Goal: Entertainment & Leisure: Consume media (video, audio)

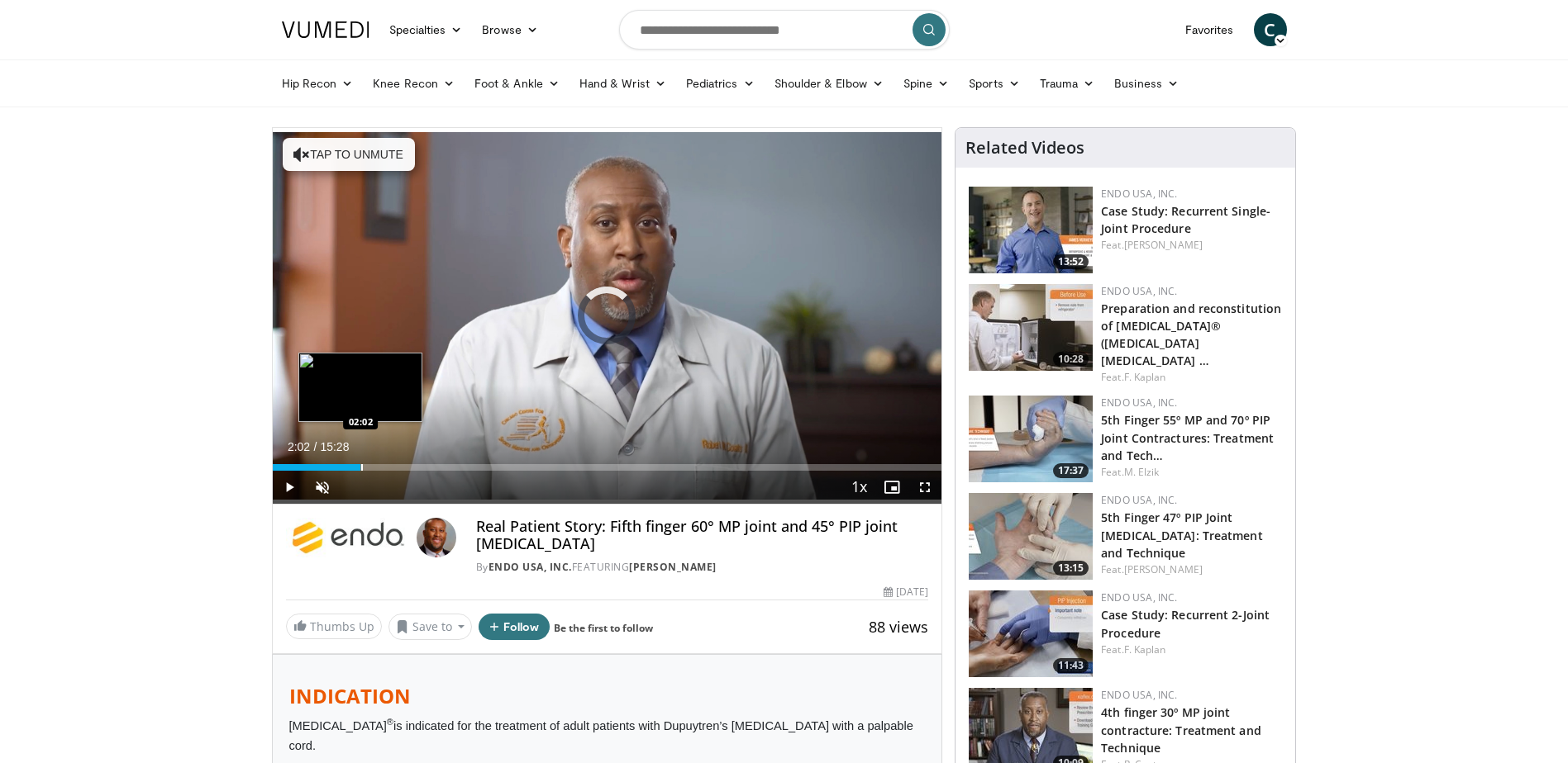
click at [360, 455] on div "Loaded : 5.33% 02:02 02:02" at bounding box center [607, 463] width 670 height 16
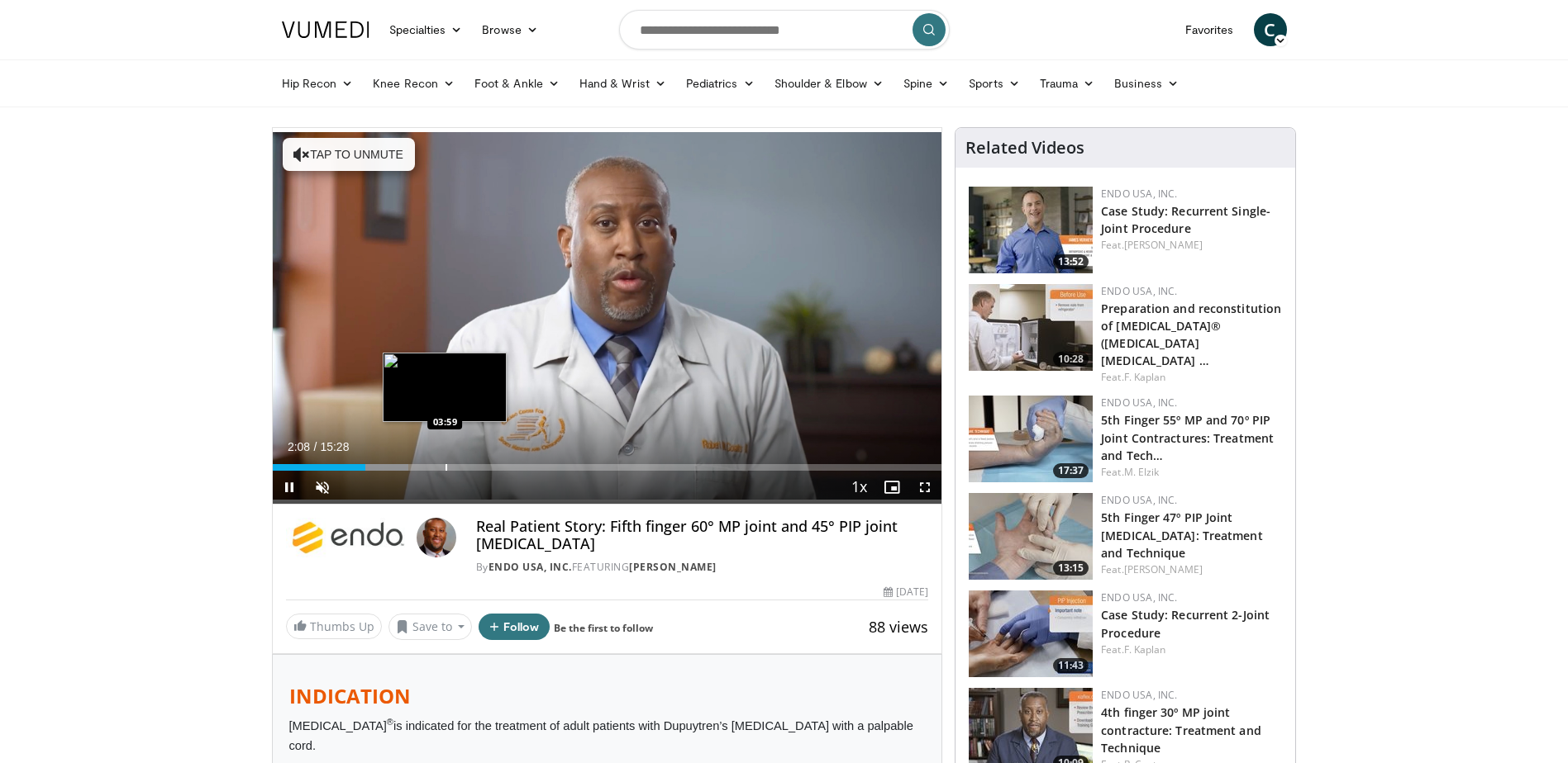
click at [445, 462] on div "Loaded : 20.28% 02:08 03:59" at bounding box center [607, 463] width 670 height 16
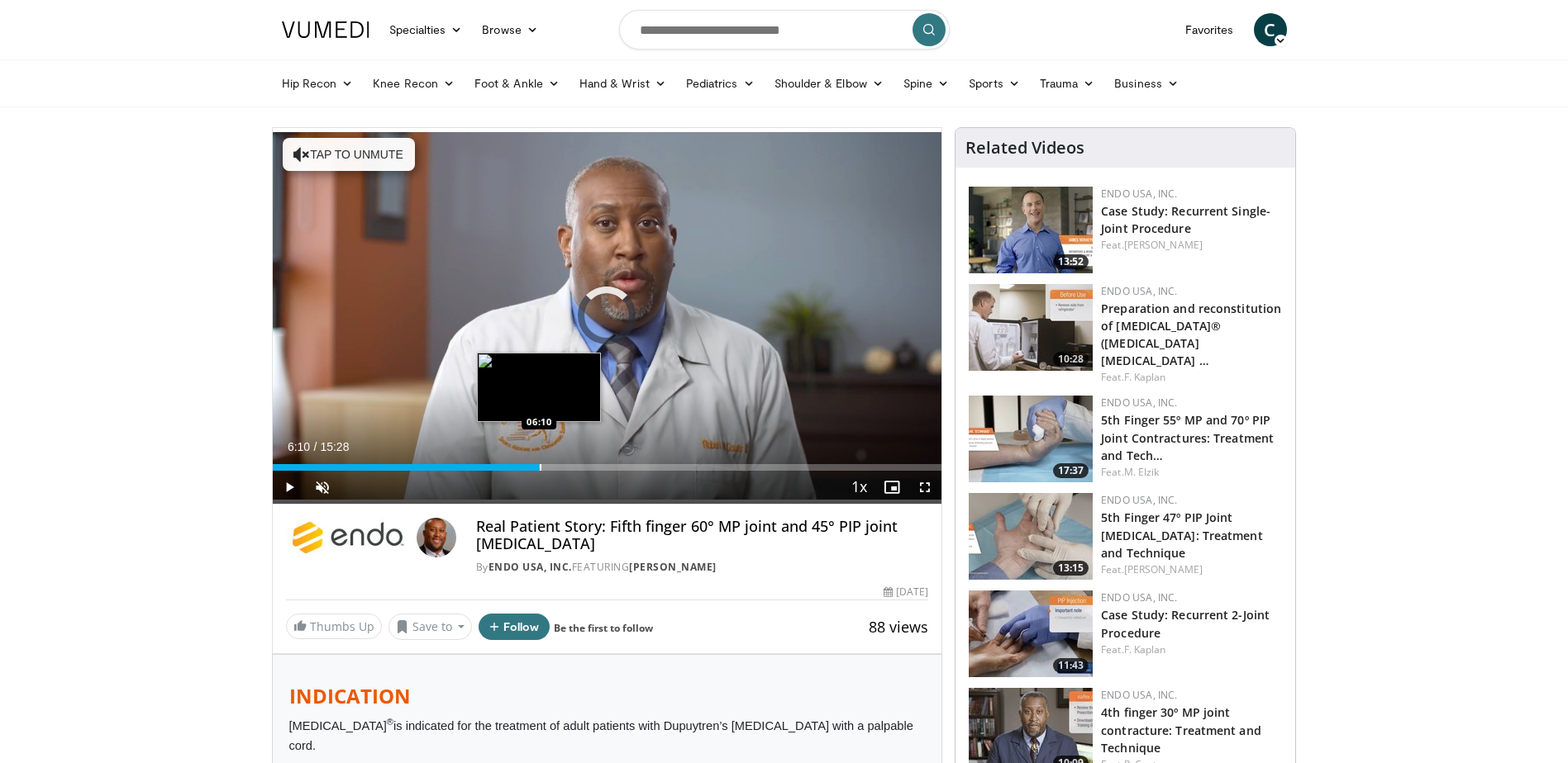
click at [539, 462] on div "Loaded : 0.00% 06:10 06:10" at bounding box center [607, 463] width 670 height 16
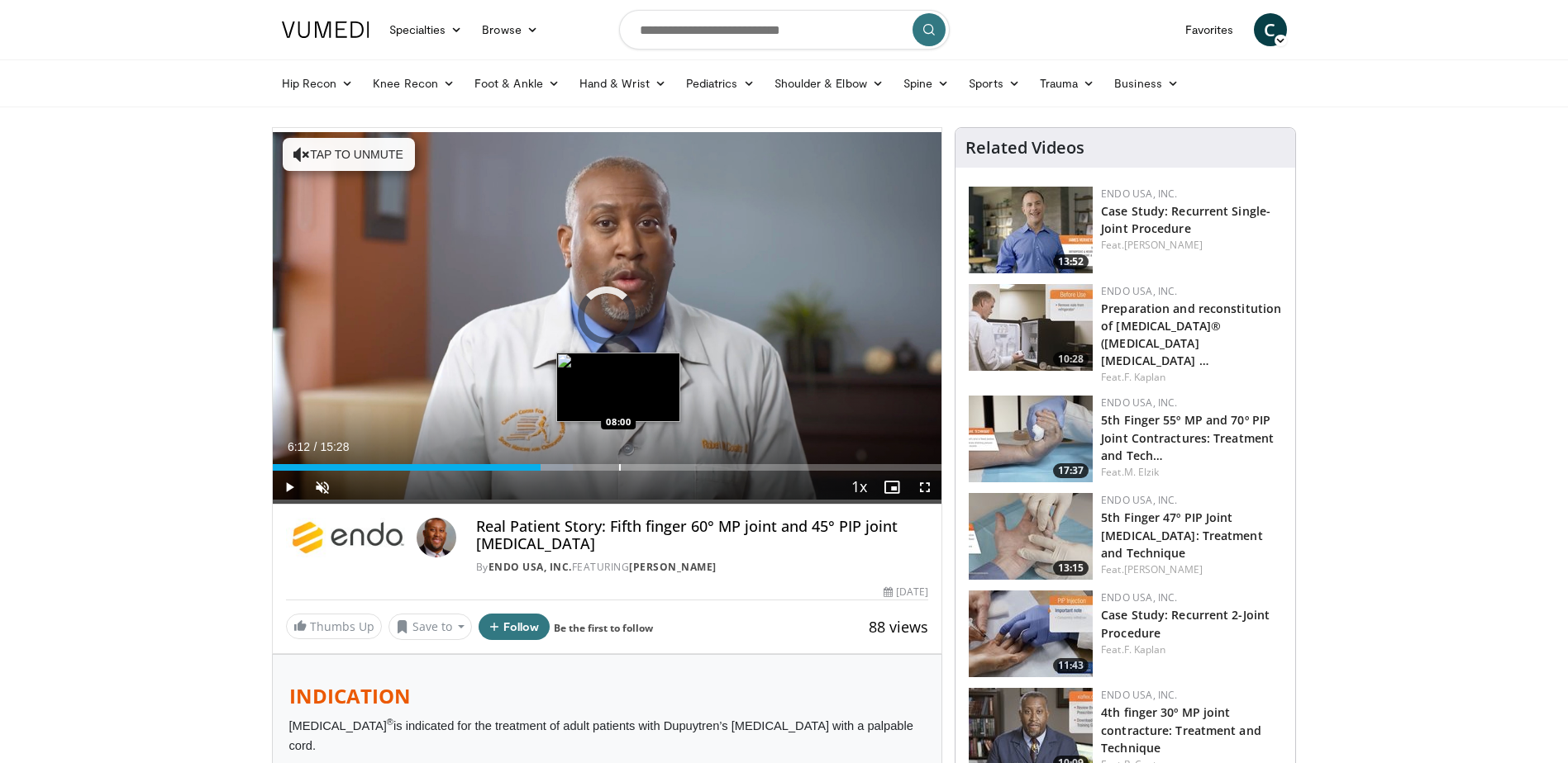
click at [619, 465] on div "Progress Bar" at bounding box center [620, 467] width 2 height 7
